Goal: Information Seeking & Learning: Learn about a topic

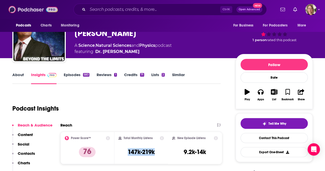
click at [25, 11] on img at bounding box center [32, 10] width 49 height 10
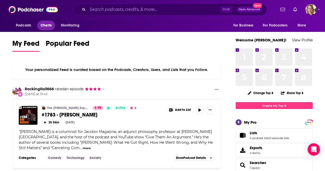
click at [46, 27] on span "Charts" at bounding box center [46, 25] width 11 height 7
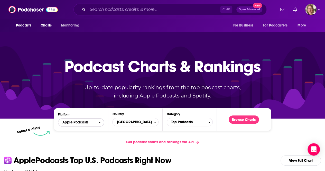
click at [93, 123] on span "Apple Podcasts" at bounding box center [78, 122] width 40 height 9
click at [85, 136] on div "Spotify" at bounding box center [81, 138] width 42 height 6
click at [235, 120] on button "Browse Charts" at bounding box center [243, 119] width 30 height 8
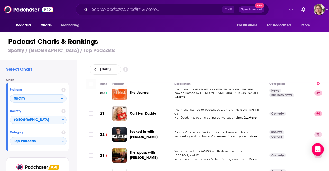
scroll to position [411, 0]
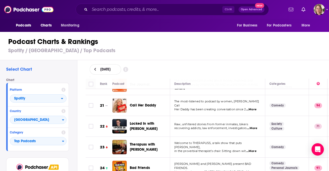
click at [255, 126] on span "...More" at bounding box center [252, 128] width 10 height 4
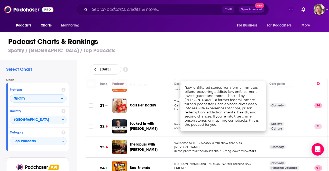
scroll to position [436, 0]
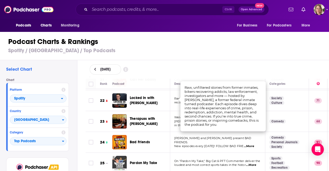
click at [75, 128] on div "Select Chart Chart Platform Spotify Country [GEOGRAPHIC_DATA] Category Top Podc…" at bounding box center [38, 130] width 77 height 140
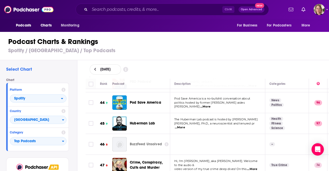
scroll to position [898, 0]
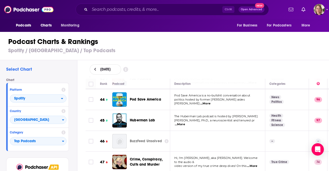
click at [185, 122] on span "...More" at bounding box center [180, 124] width 10 height 4
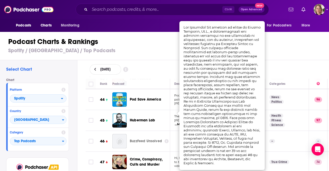
click at [166, 119] on div "Huberman Lab" at bounding box center [152, 120] width 45 height 14
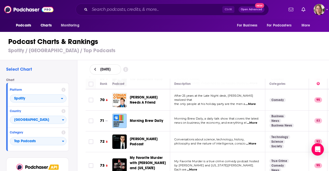
scroll to position [1463, 0]
